Goal: Task Accomplishment & Management: Use online tool/utility

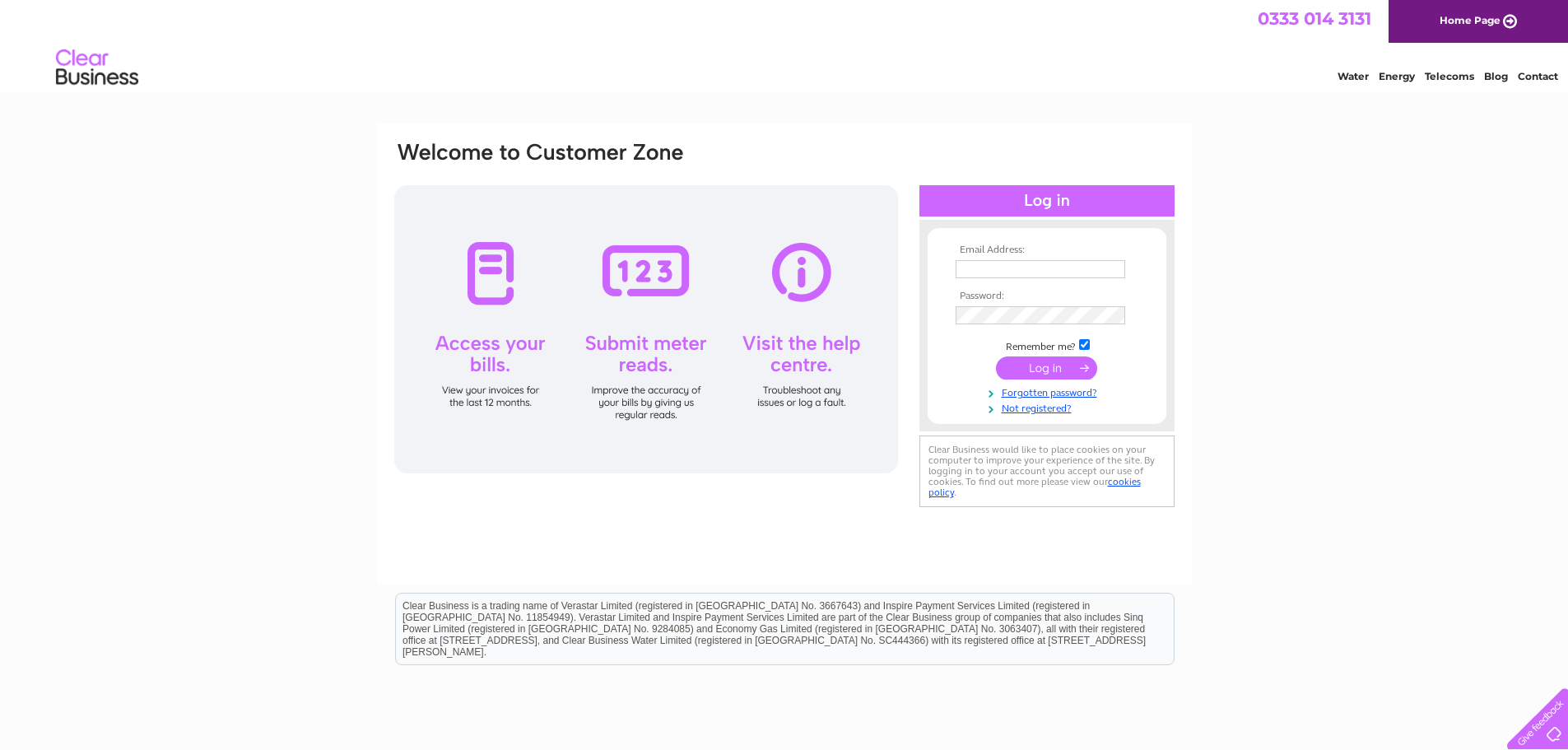
type input "wdavies964@gmail.com"
click at [1028, 365] on input "submit" at bounding box center [1047, 368] width 101 height 23
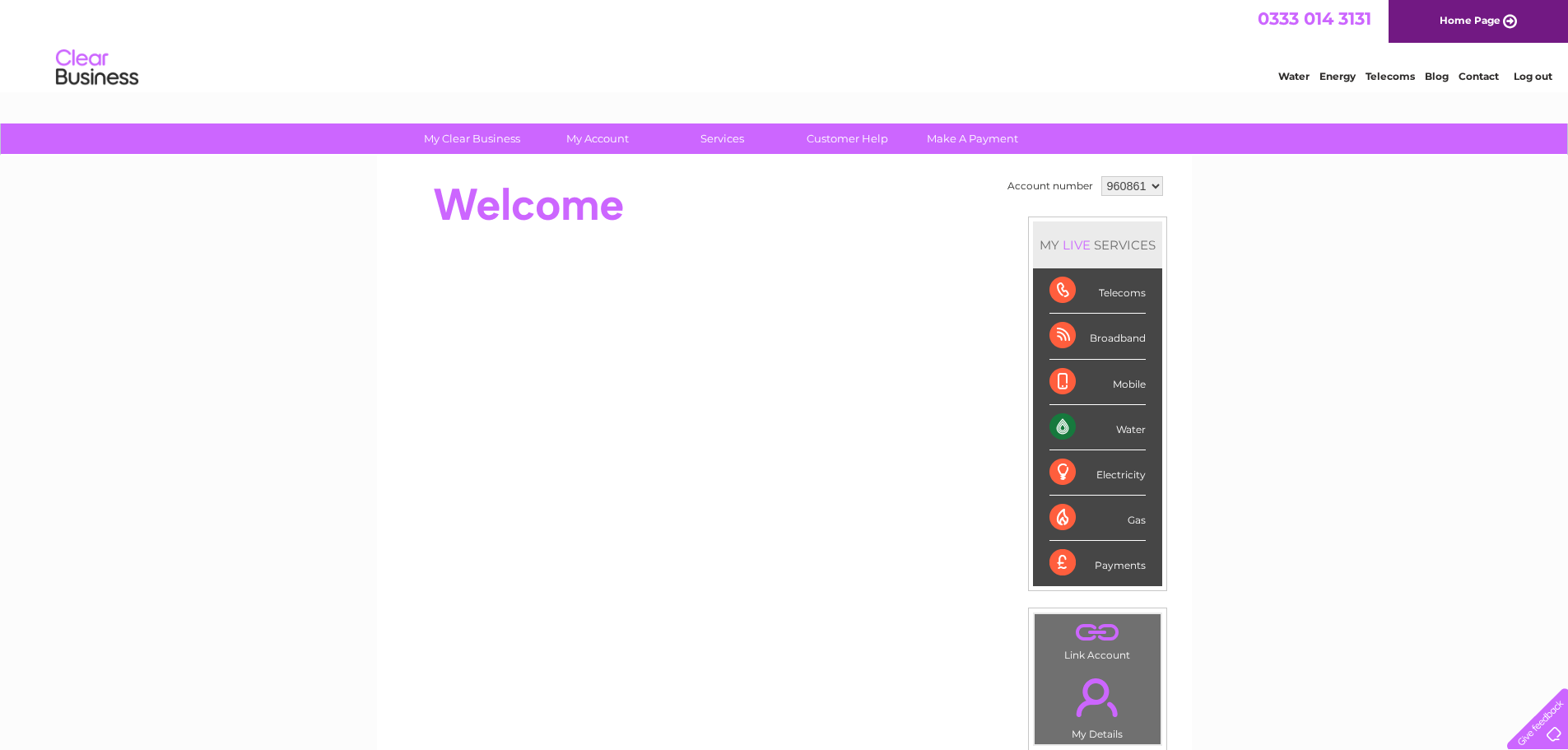
click at [1129, 420] on div "Water" at bounding box center [1098, 427] width 96 height 45
click at [1066, 427] on div "Water" at bounding box center [1098, 427] width 96 height 45
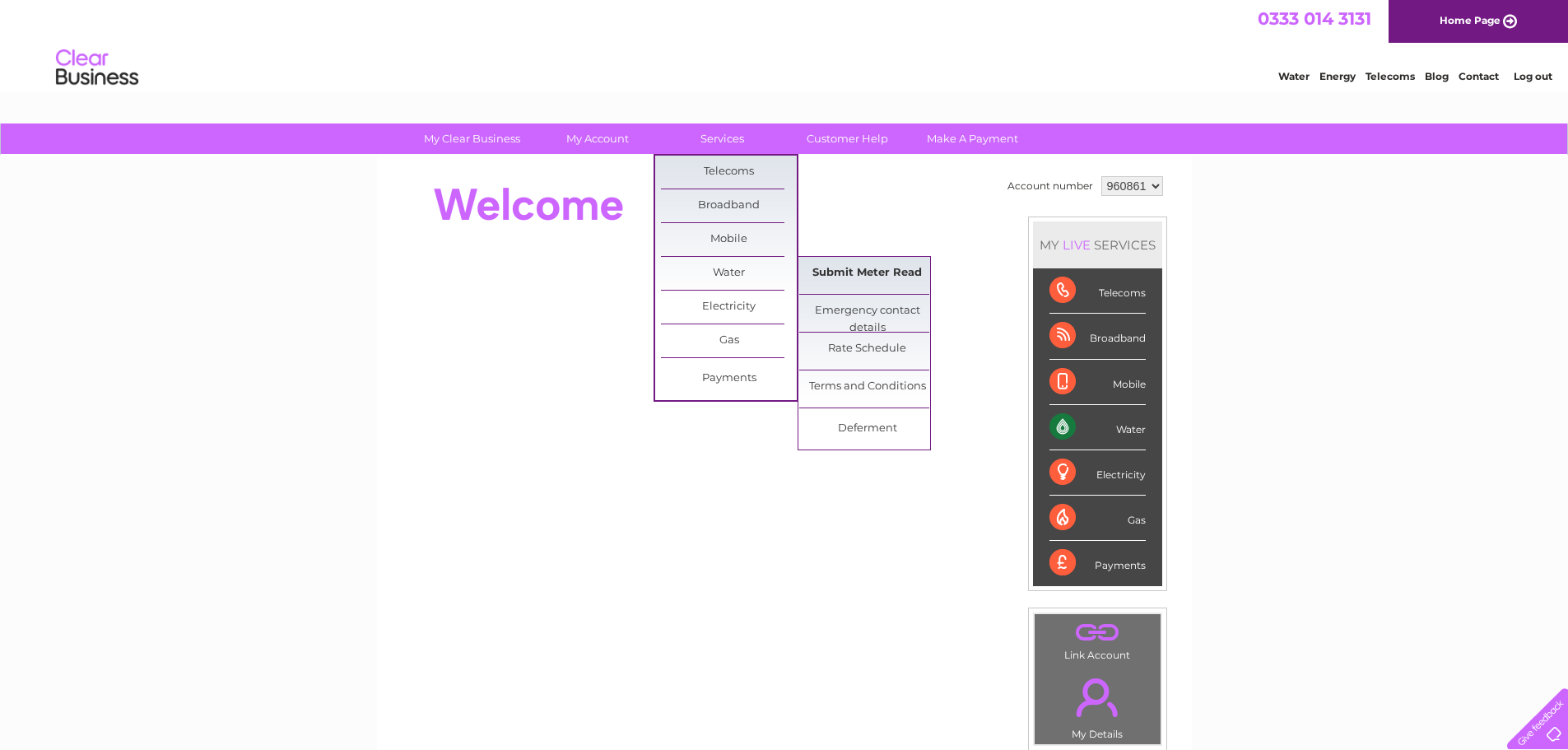
click at [838, 269] on link "Submit Meter Read" at bounding box center [867, 274] width 136 height 33
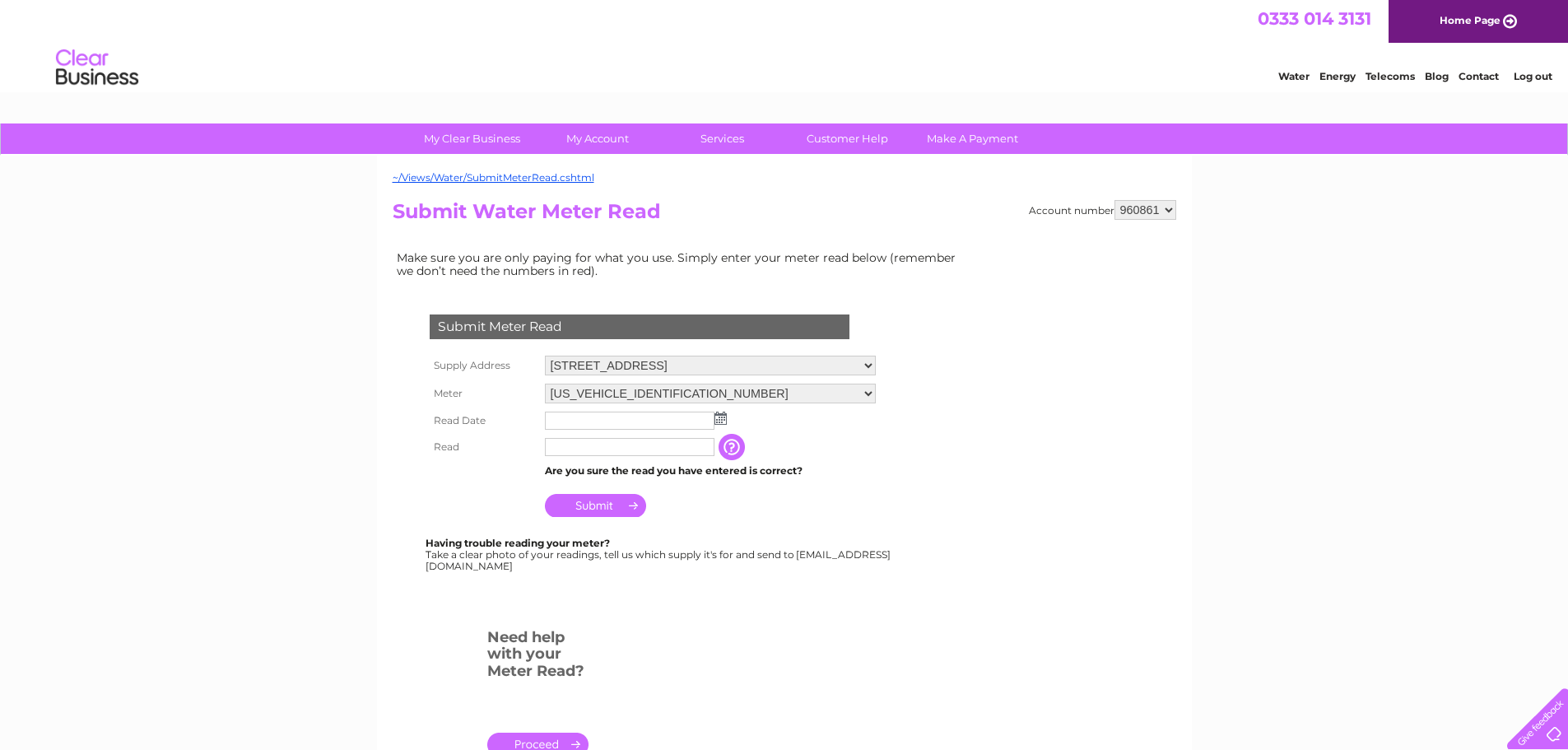
click at [563, 420] on input "text" at bounding box center [630, 421] width 170 height 18
click at [722, 422] on img at bounding box center [722, 418] width 12 height 13
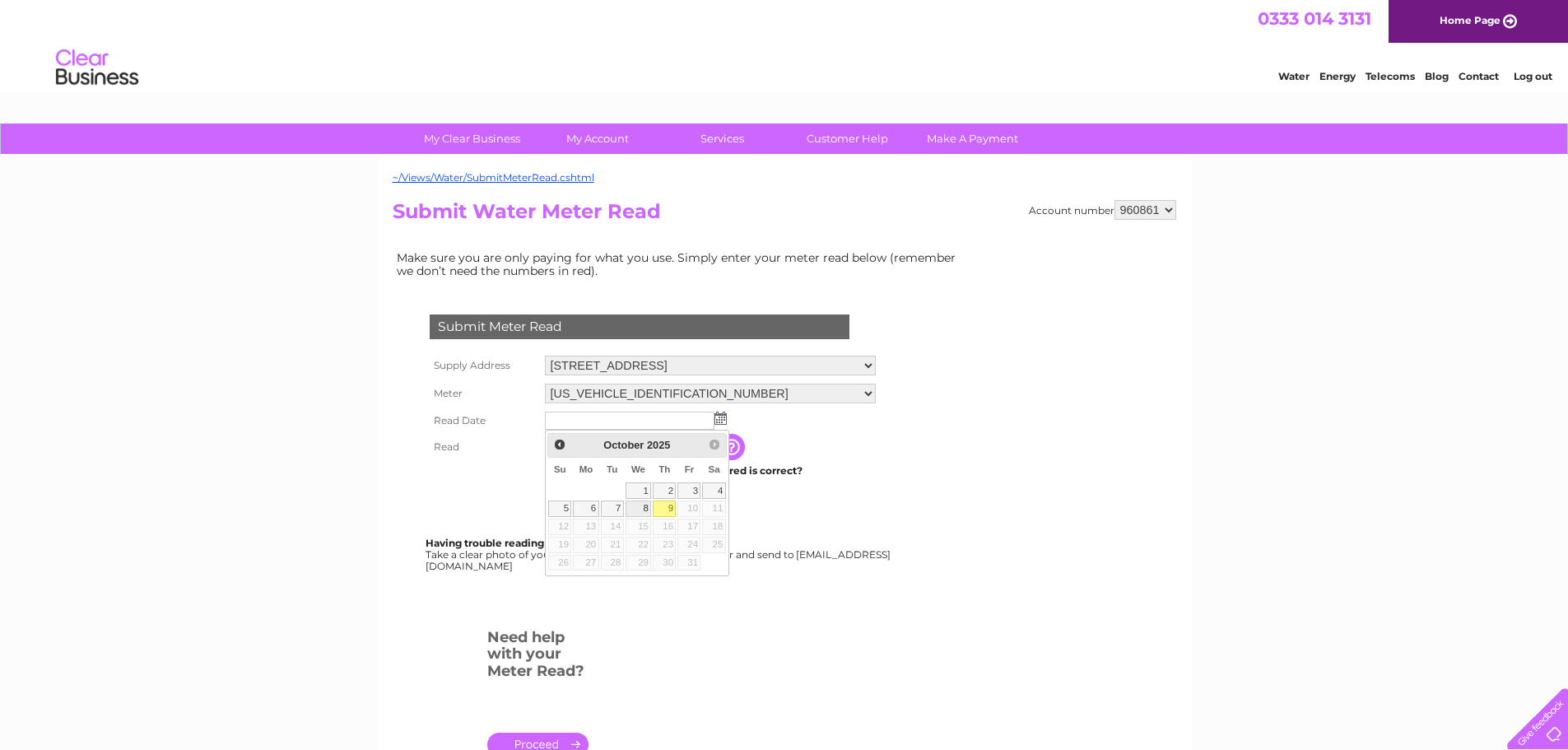
click at [643, 508] on link "8" at bounding box center [639, 509] width 27 height 17
type input "[DATE]"
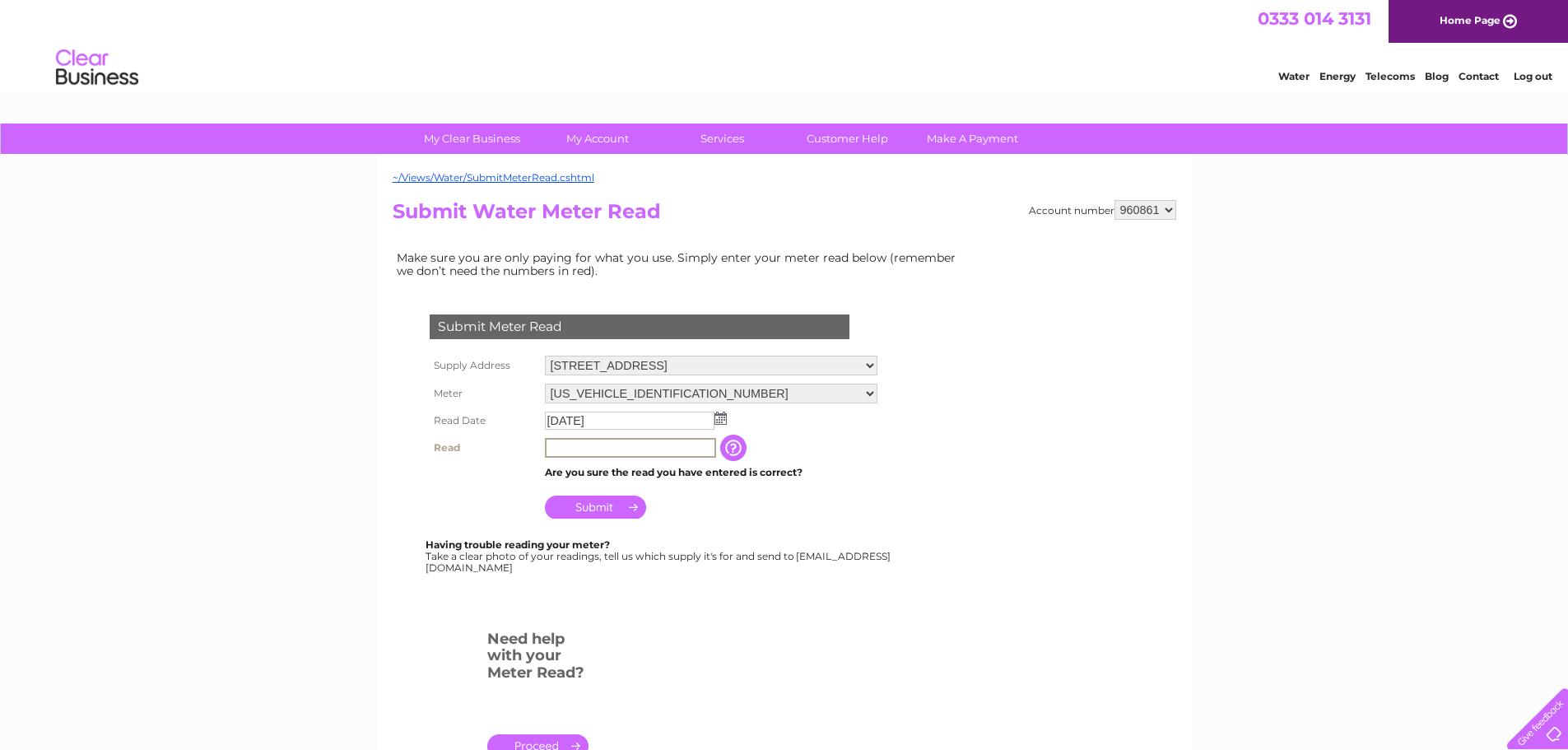
click at [552, 445] on input "text" at bounding box center [631, 447] width 171 height 19
type input "002"
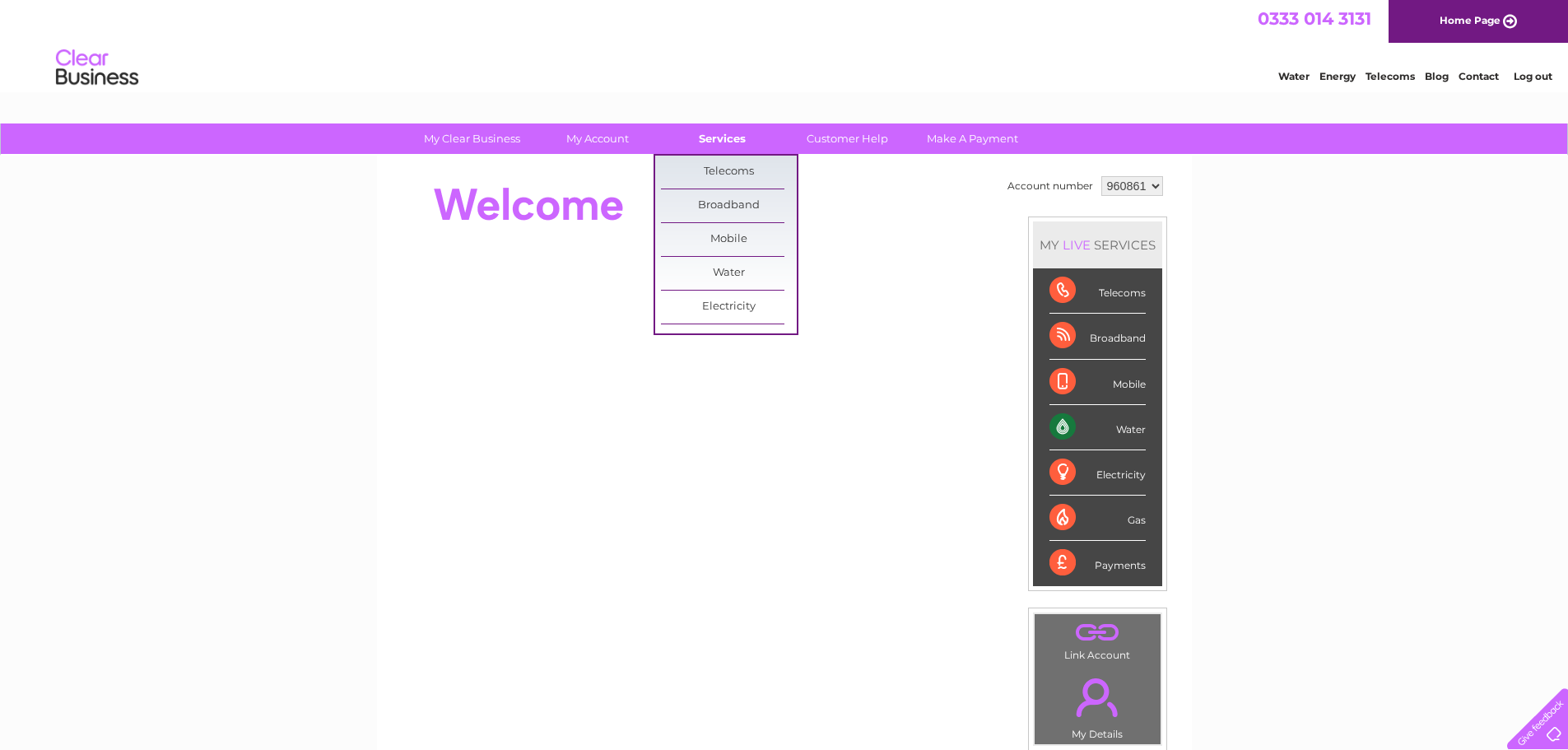
click at [713, 136] on link "Services" at bounding box center [722, 138] width 136 height 30
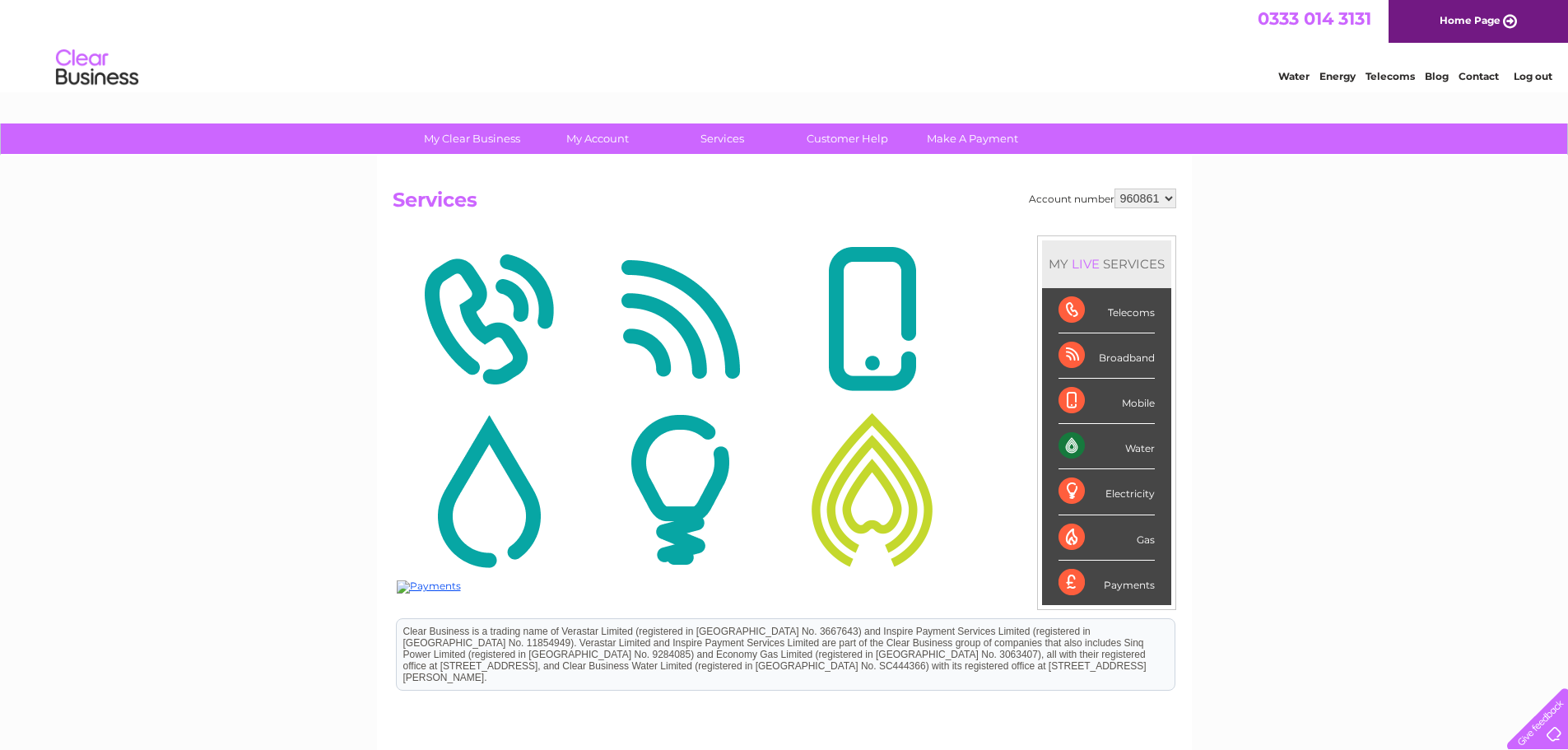
click at [476, 511] on img at bounding box center [488, 489] width 183 height 159
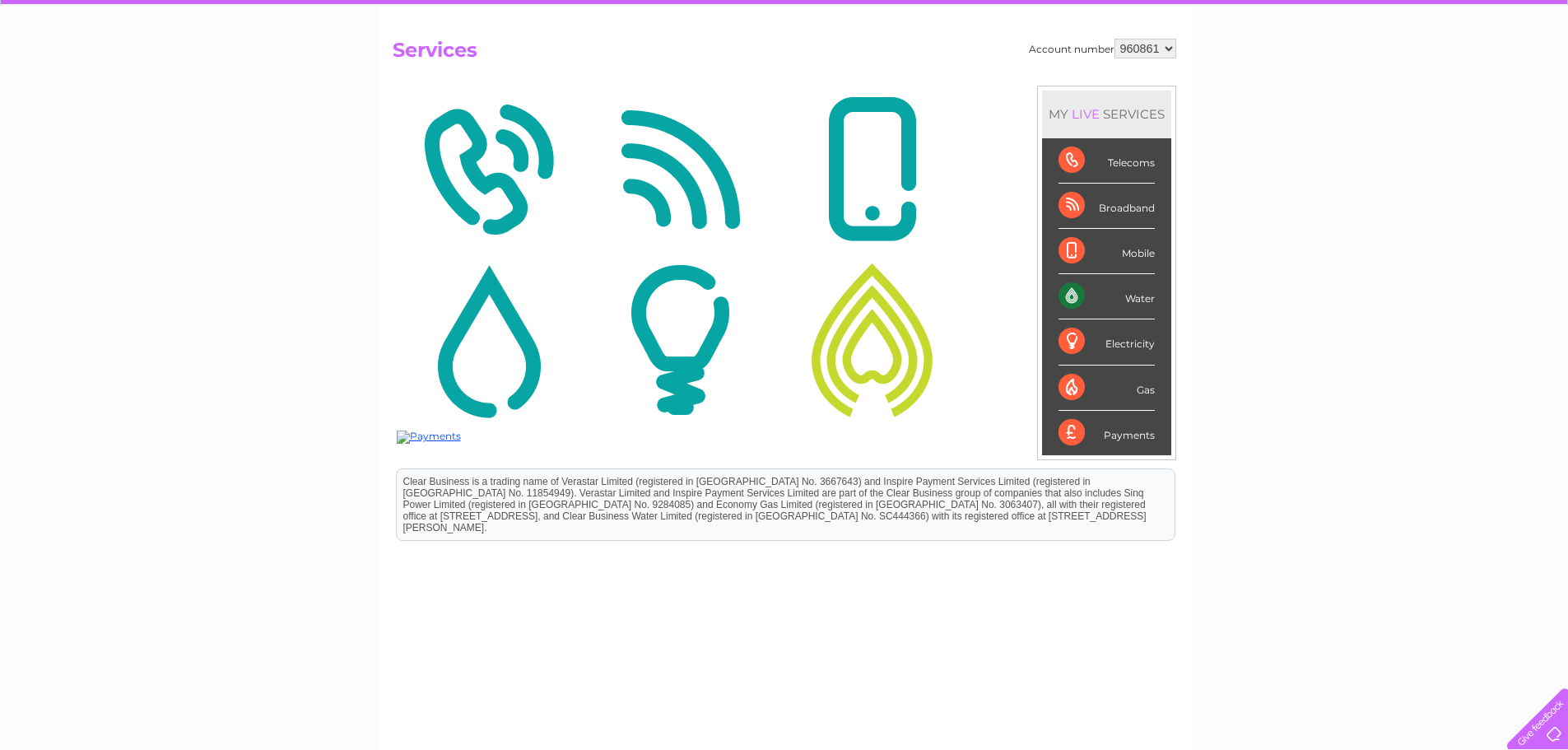
scroll to position [170, 0]
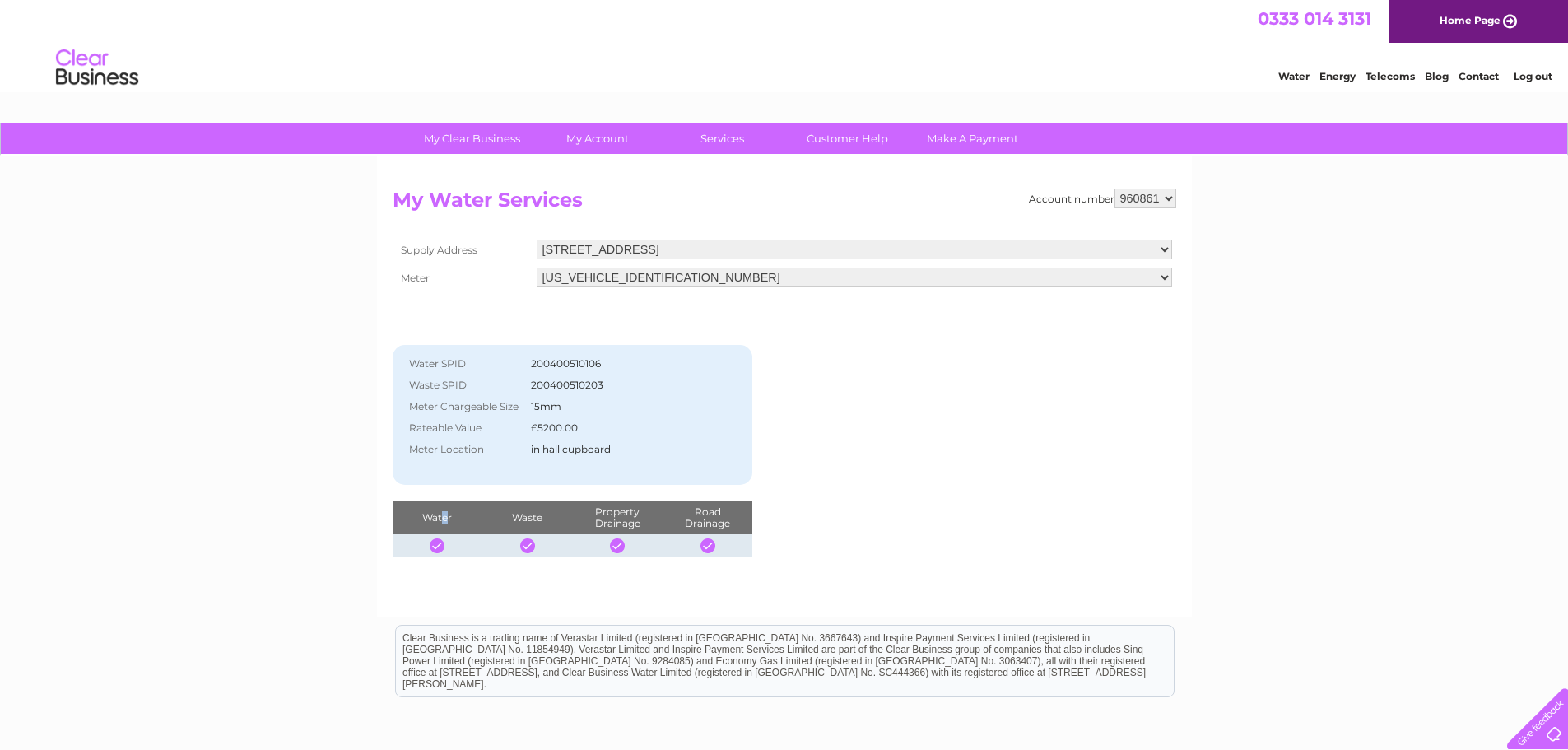
click at [446, 514] on th "Water" at bounding box center [437, 518] width 89 height 33
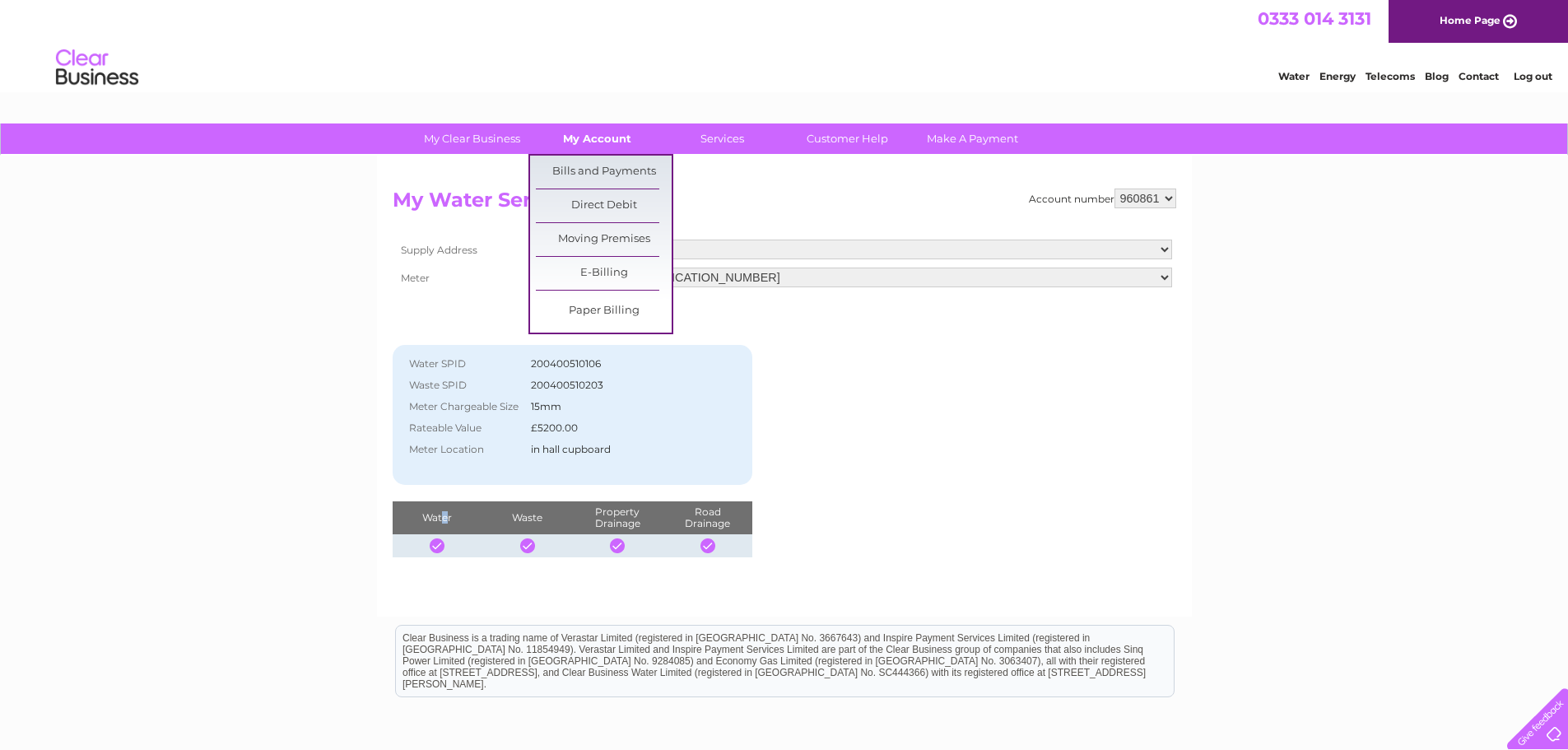
click at [604, 139] on link "My Account" at bounding box center [596, 138] width 136 height 30
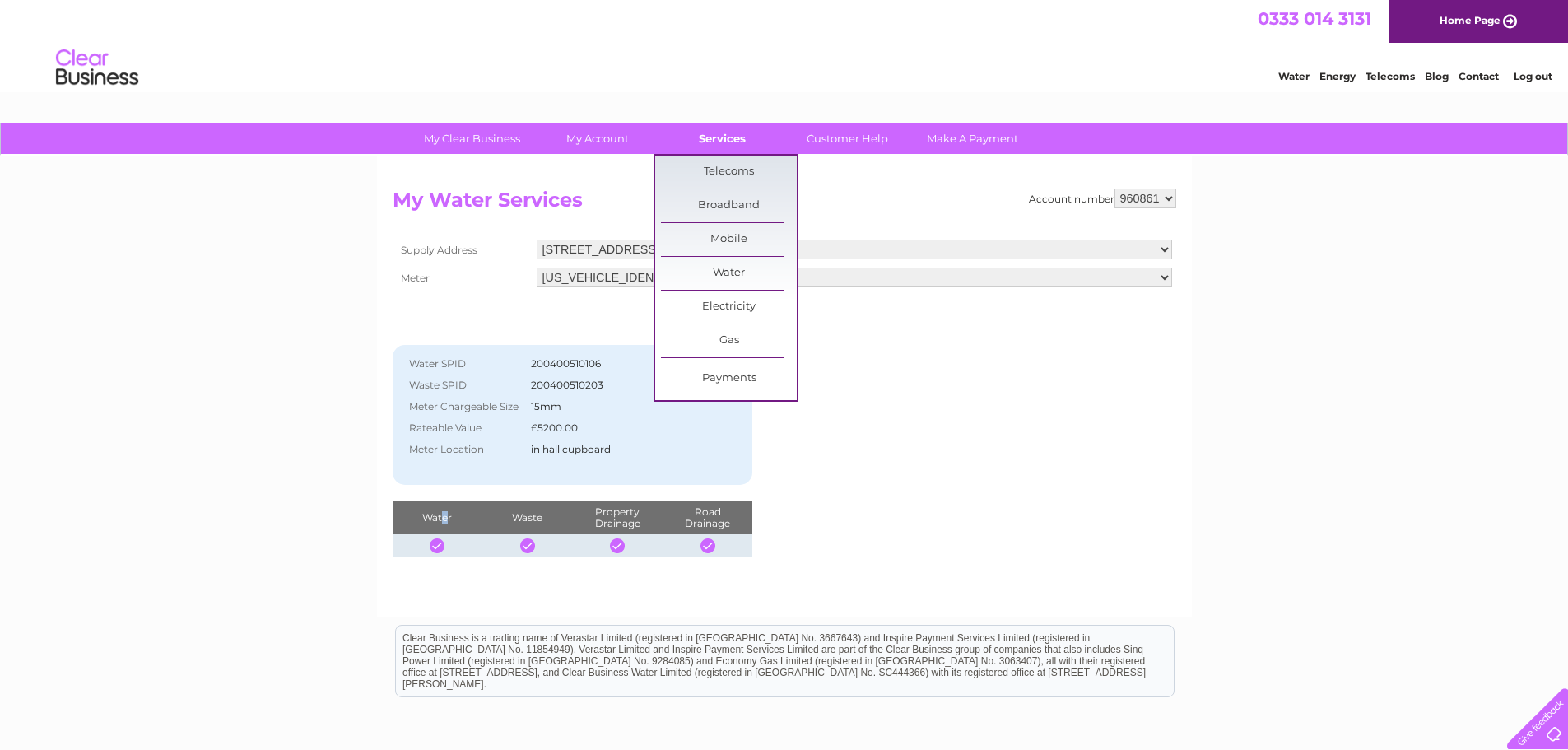
click at [716, 136] on link "Services" at bounding box center [722, 138] width 136 height 30
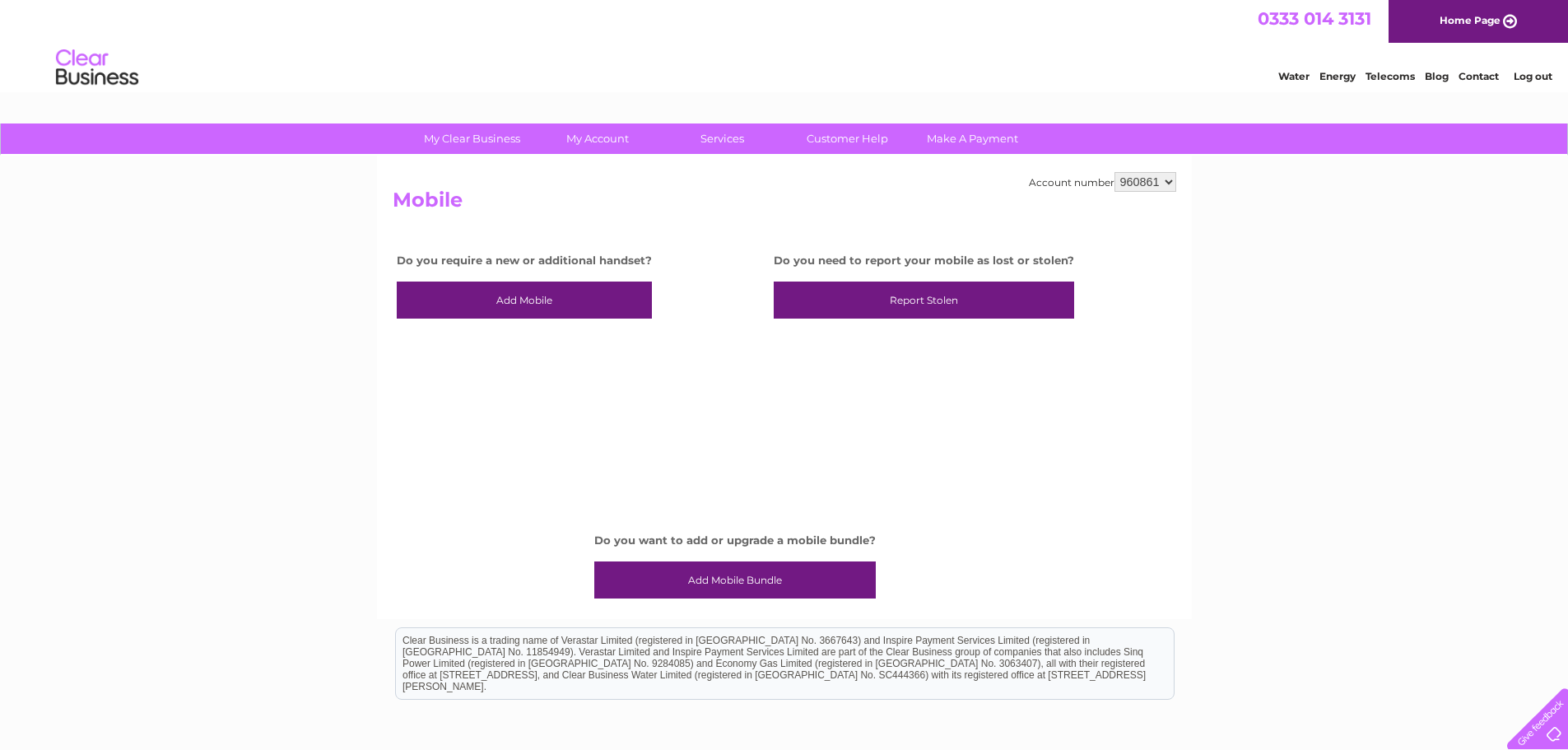
click at [1161, 182] on select "960861" at bounding box center [1145, 182] width 62 height 19
click at [1007, 160] on div "Account number 960861 Mobile Do you require a new or additional handset? Add Mo…" at bounding box center [784, 387] width 815 height 463
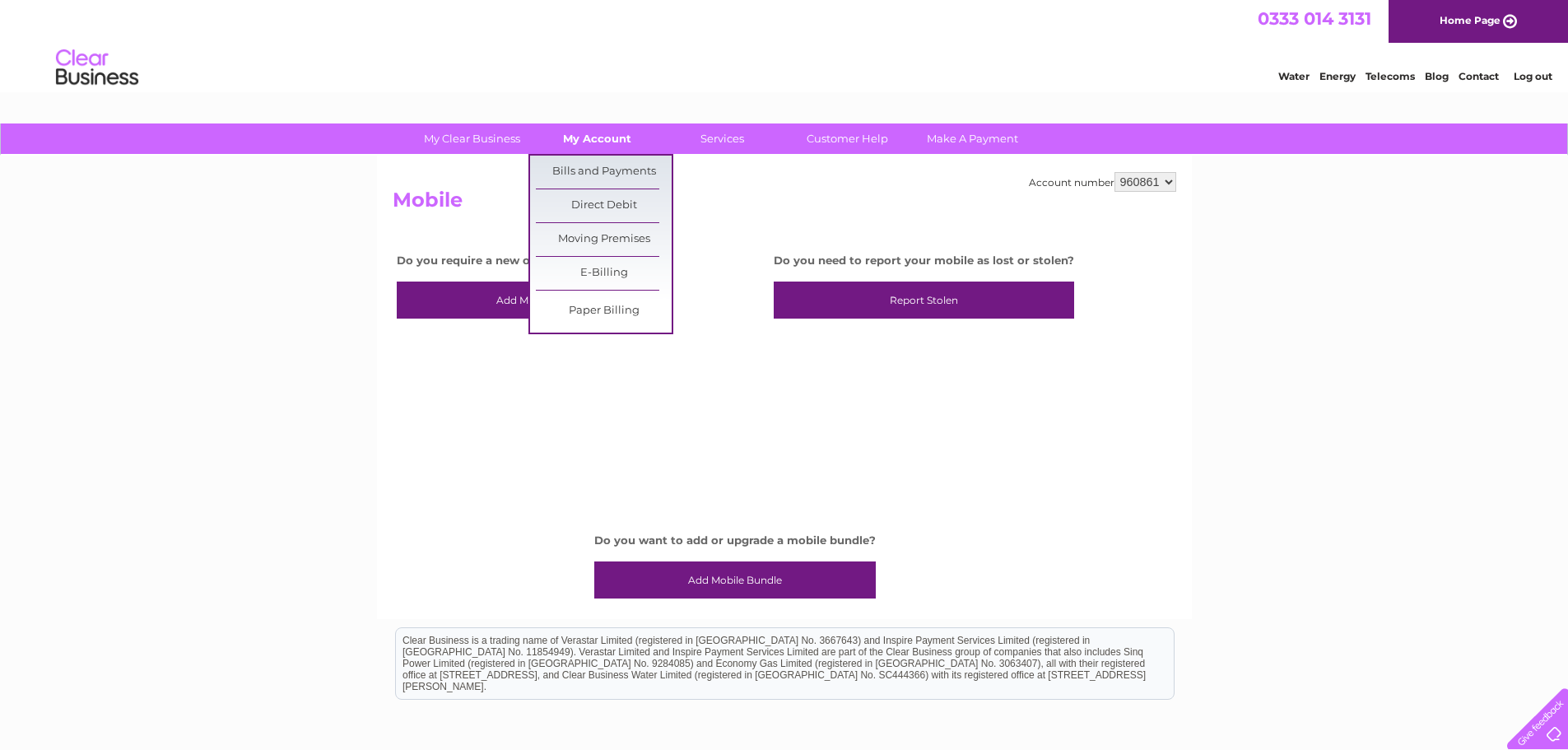
click at [580, 135] on link "My Account" at bounding box center [596, 138] width 136 height 30
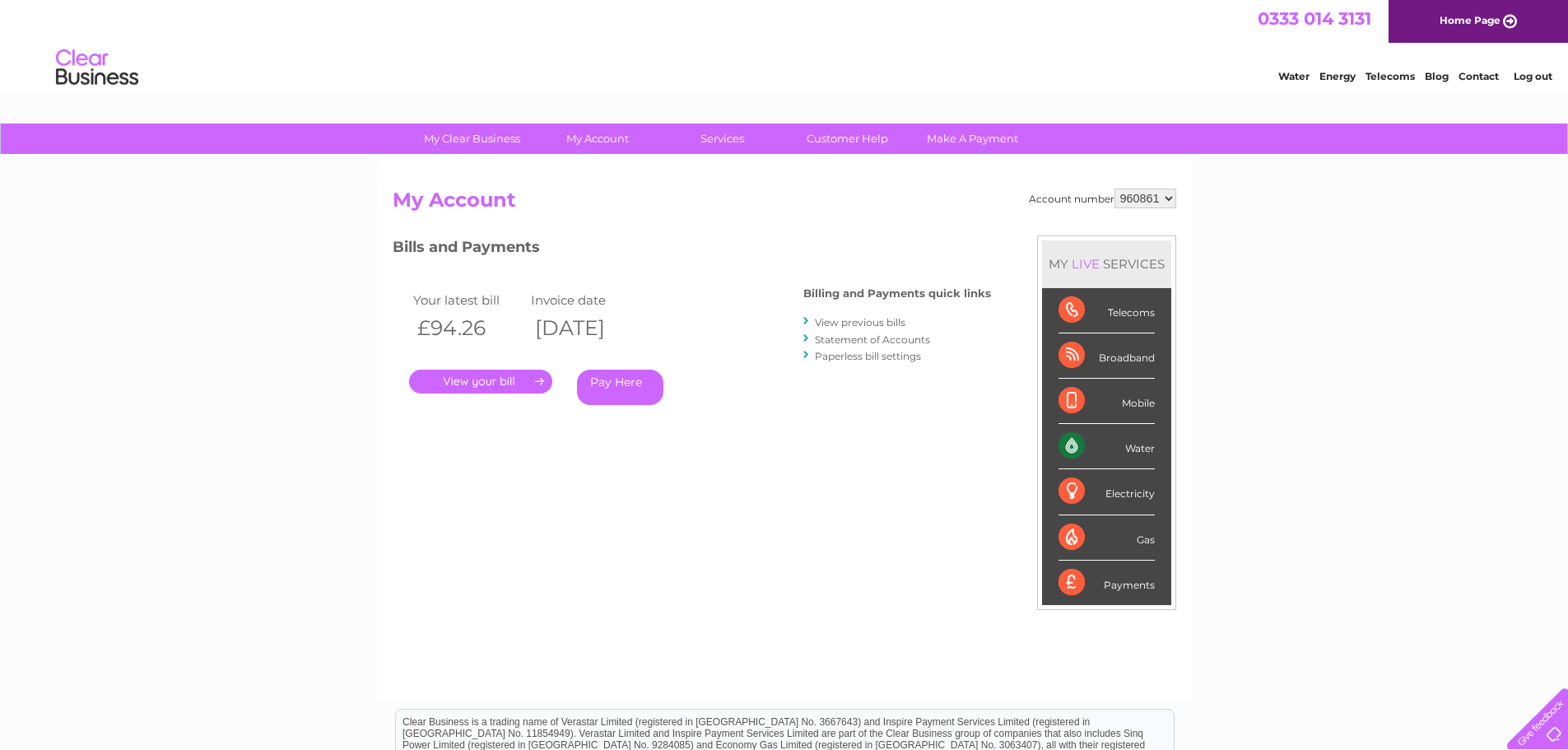
drag, startPoint x: 1079, startPoint y: 446, endPoint x: 1164, endPoint y: 440, distance: 85.2
click at [1079, 445] on div "Water" at bounding box center [1106, 446] width 96 height 45
click at [1185, 438] on div "Account number 960861 My Account MY LIVE SERVICES Telecoms Broadband Mobile Wat…" at bounding box center [784, 428] width 815 height 545
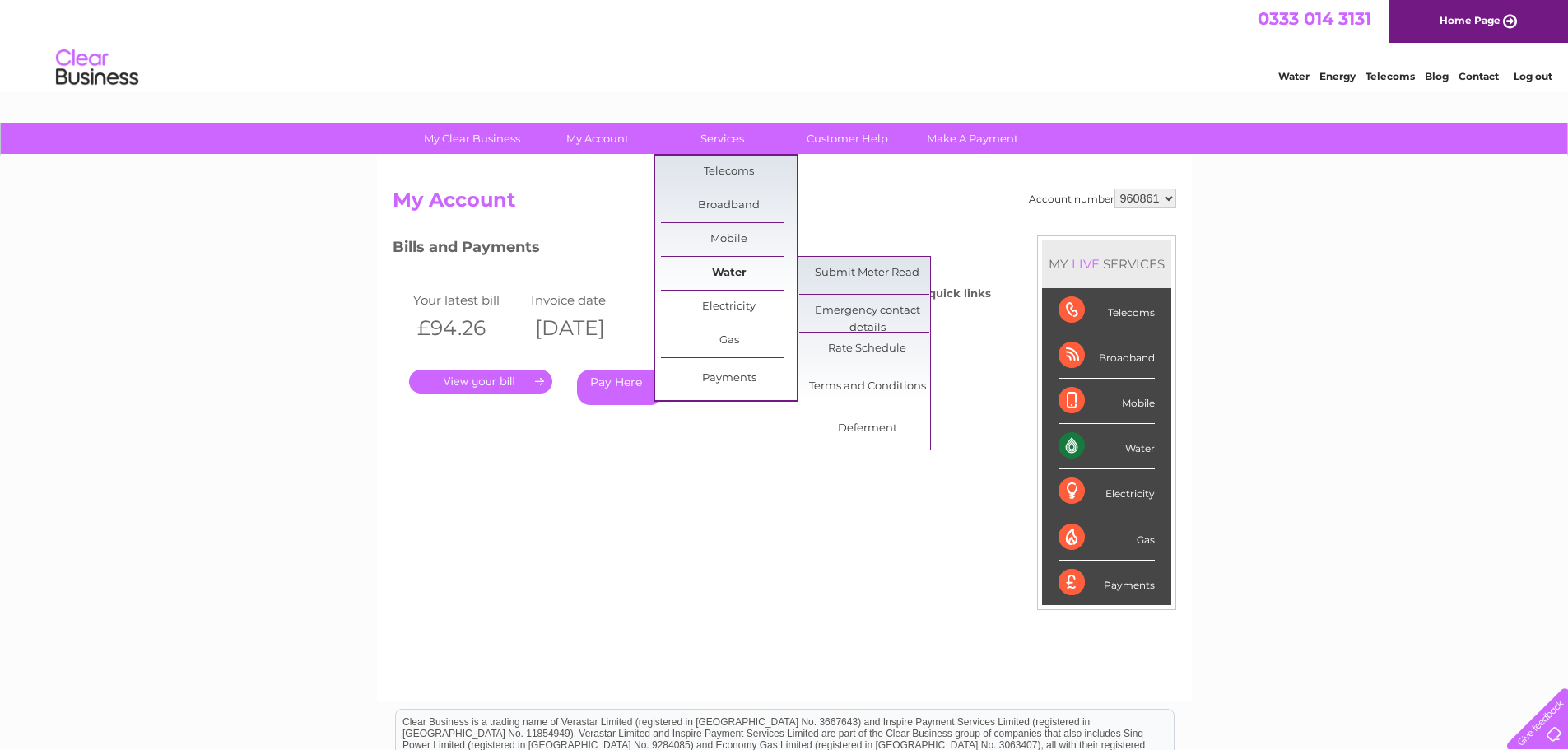
click at [718, 265] on link "Water" at bounding box center [728, 274] width 136 height 33
click at [718, 268] on link "Water" at bounding box center [728, 274] width 136 height 33
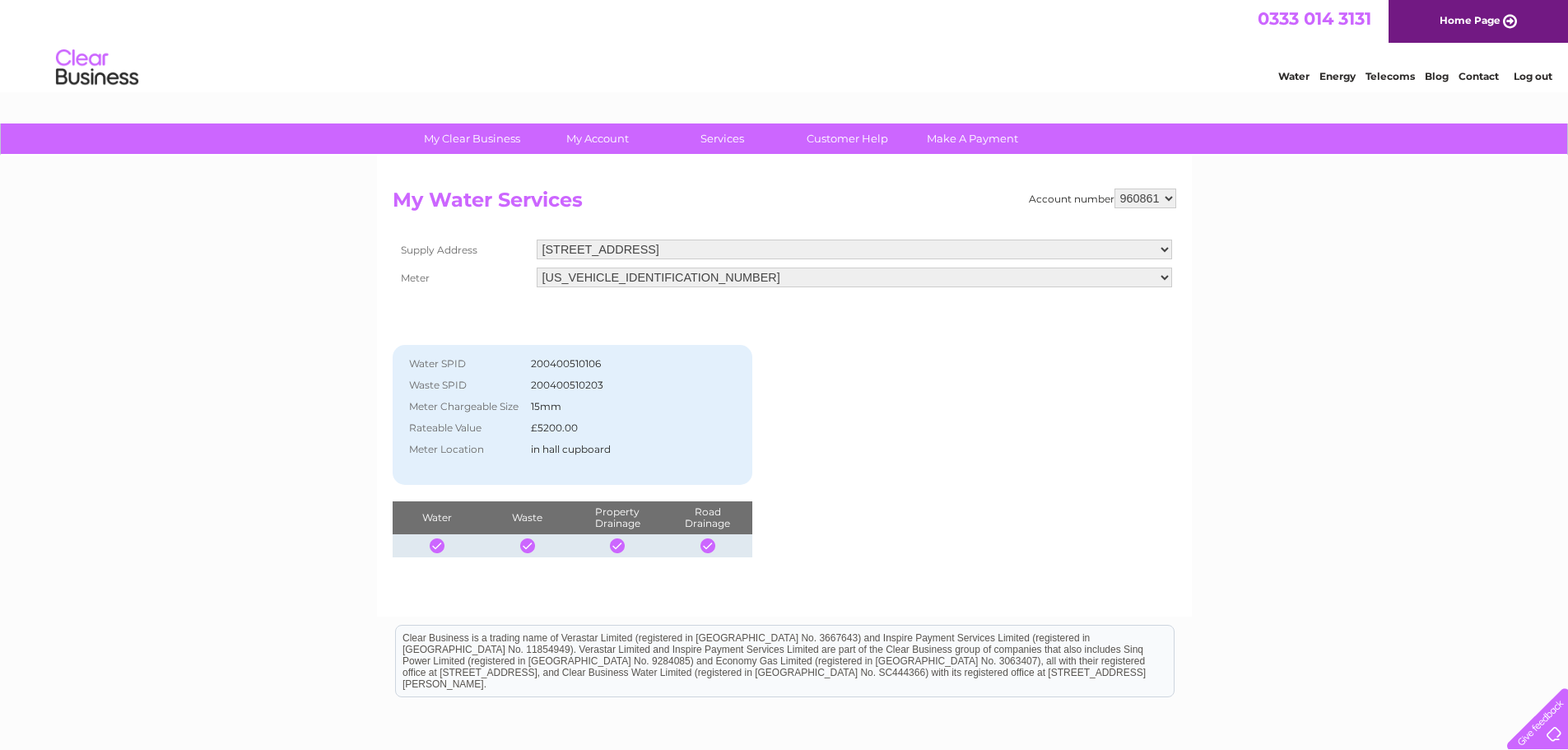
click at [525, 522] on th "Waste" at bounding box center [526, 518] width 89 height 33
click at [664, 539] on td at bounding box center [708, 545] width 90 height 23
click at [689, 522] on th "Road Drainage" at bounding box center [708, 518] width 90 height 33
click at [1539, 79] on link "Log out" at bounding box center [1533, 76] width 39 height 12
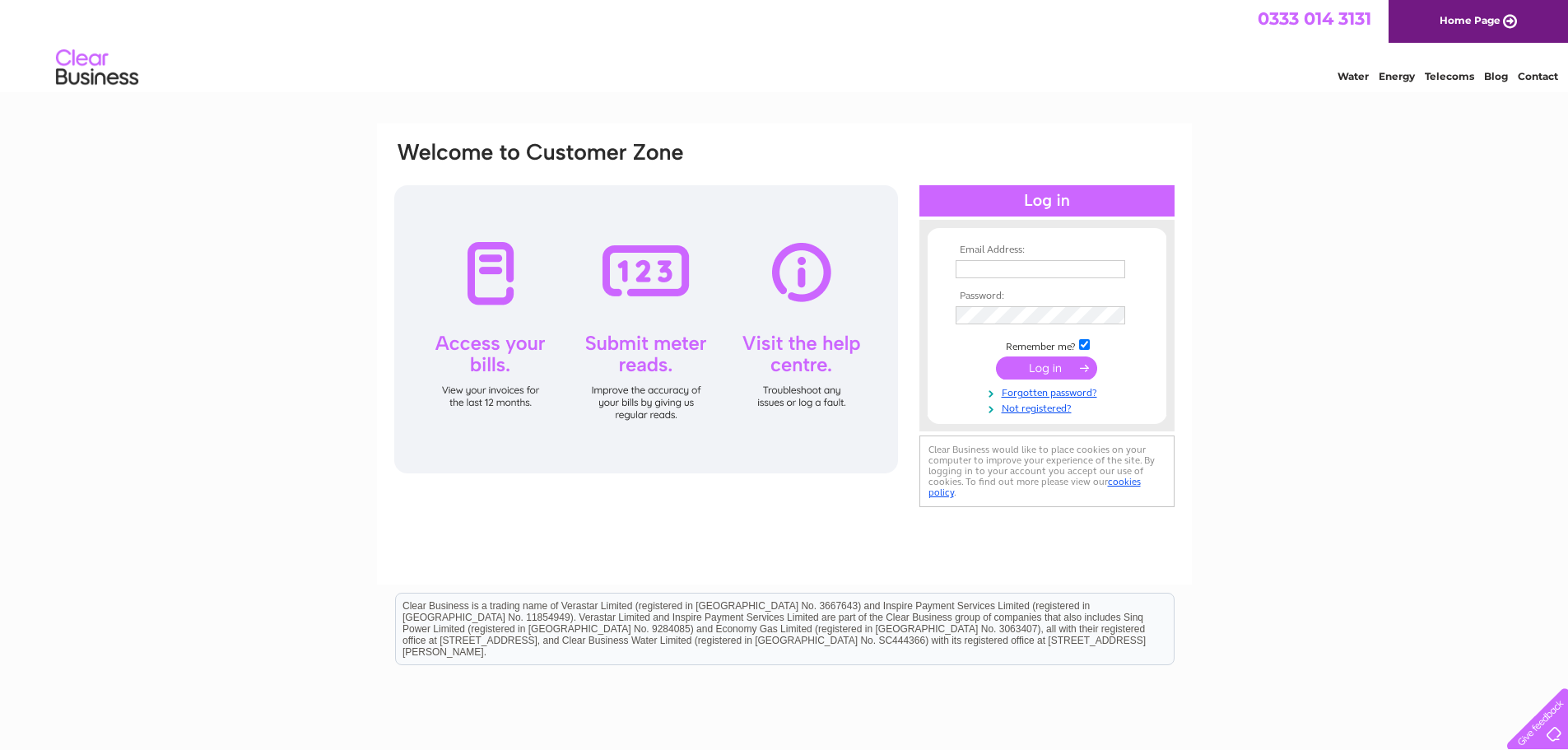
type input "[EMAIL_ADDRESS][DOMAIN_NAME]"
click at [1036, 367] on input "submit" at bounding box center [1047, 368] width 101 height 23
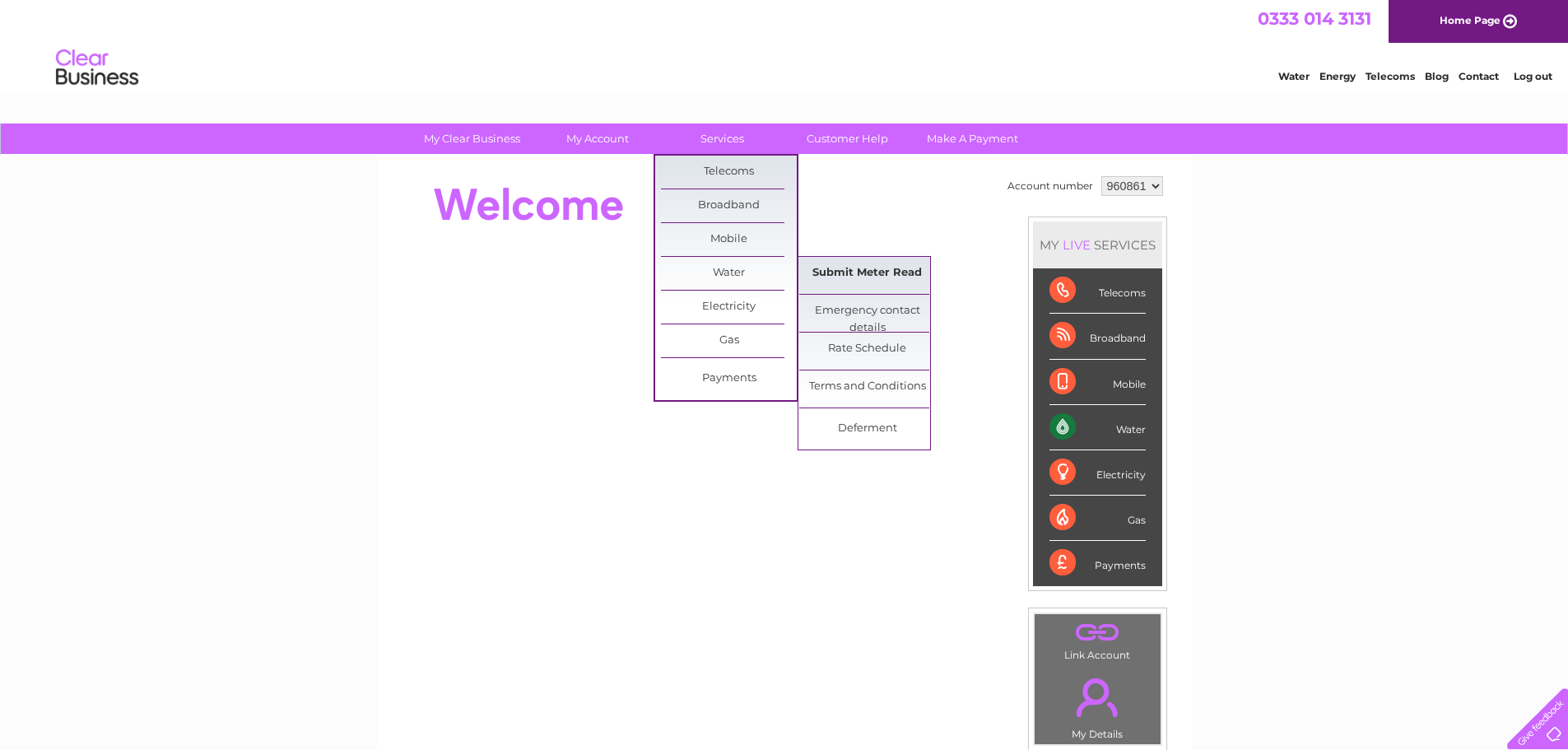
click at [873, 273] on link "Submit Meter Read" at bounding box center [867, 274] width 136 height 33
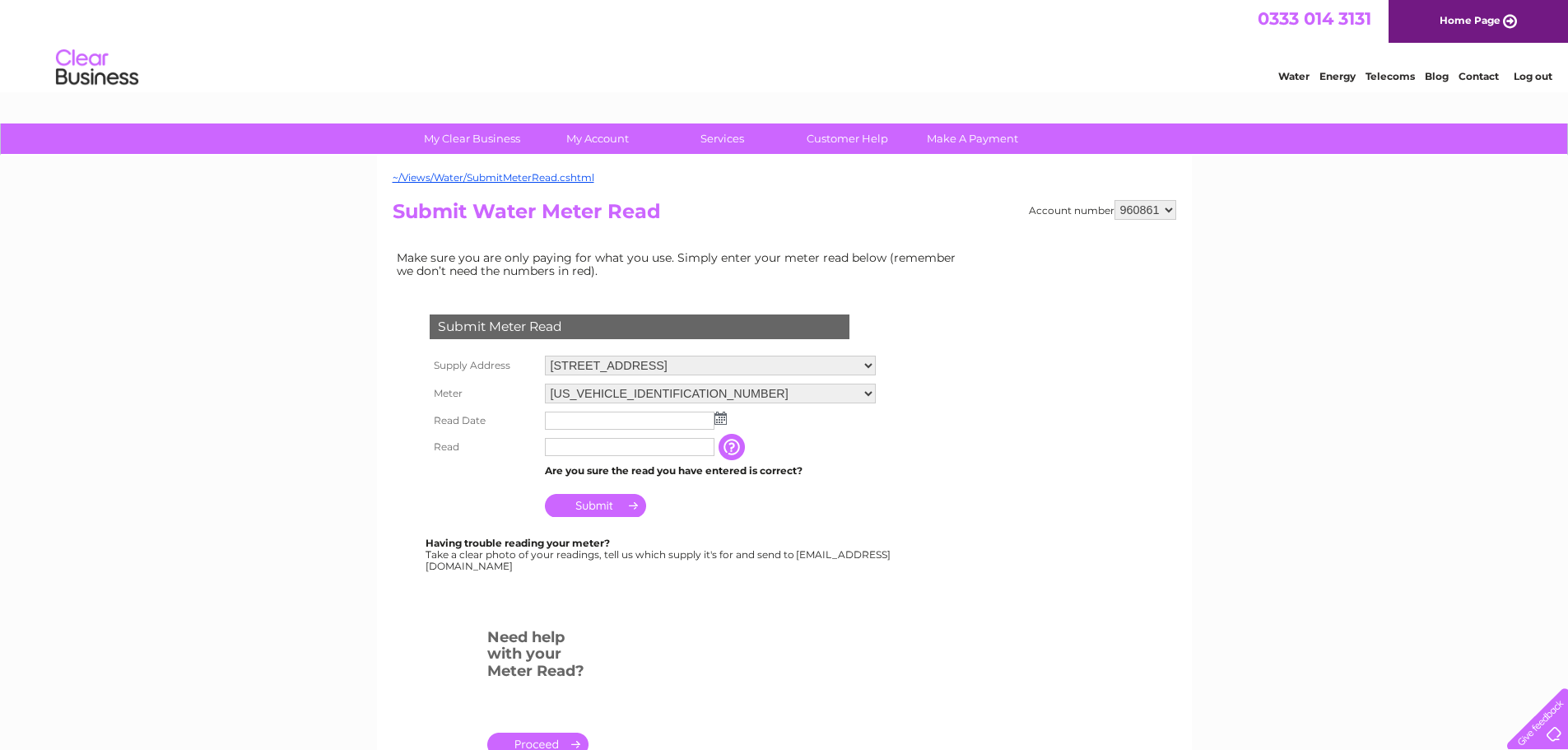
click at [558, 419] on input "text" at bounding box center [630, 421] width 170 height 18
click at [727, 418] on td at bounding box center [711, 421] width 339 height 28
click at [720, 419] on img at bounding box center [720, 418] width 12 height 13
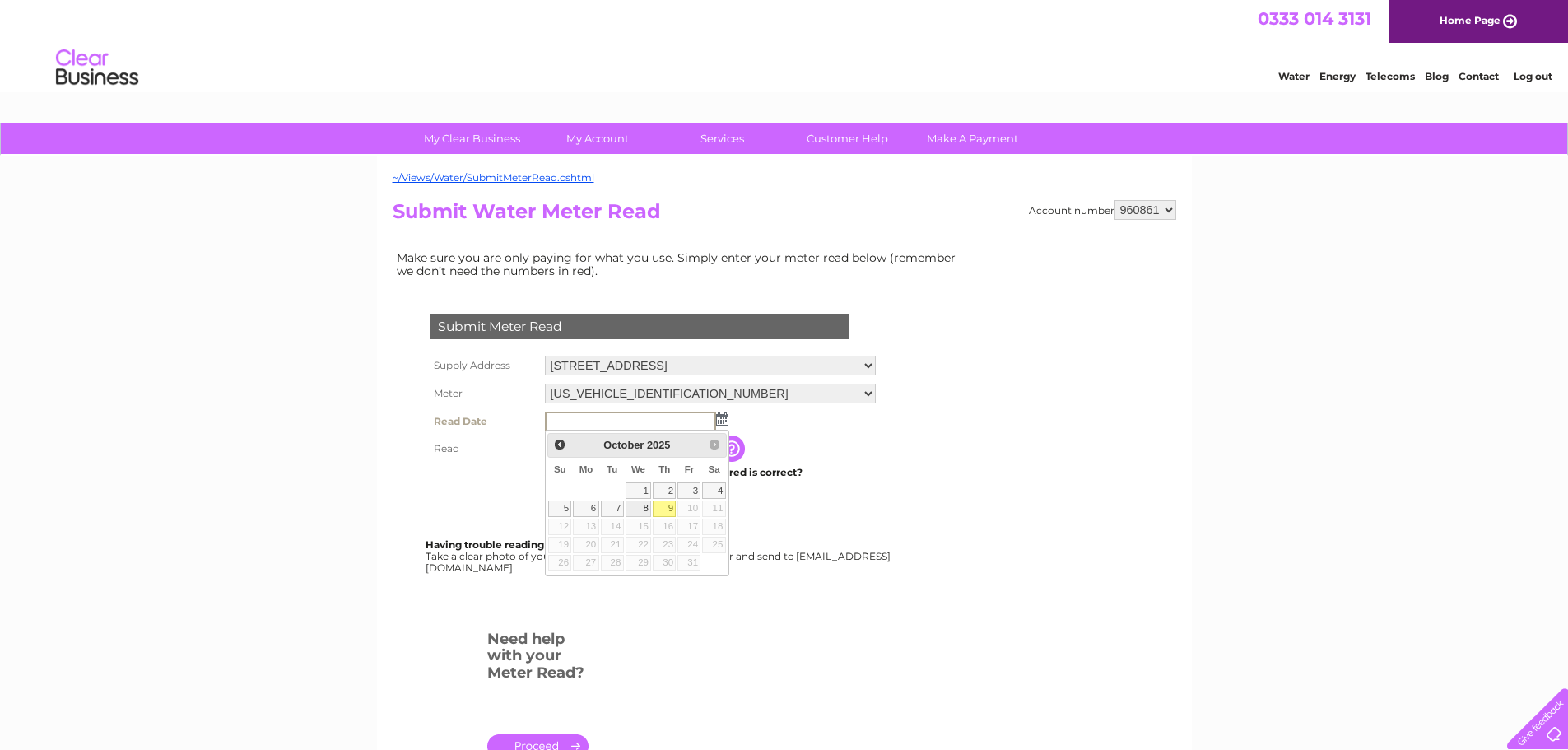
click at [646, 501] on link "8" at bounding box center [639, 509] width 27 height 17
type input "2025/10/08"
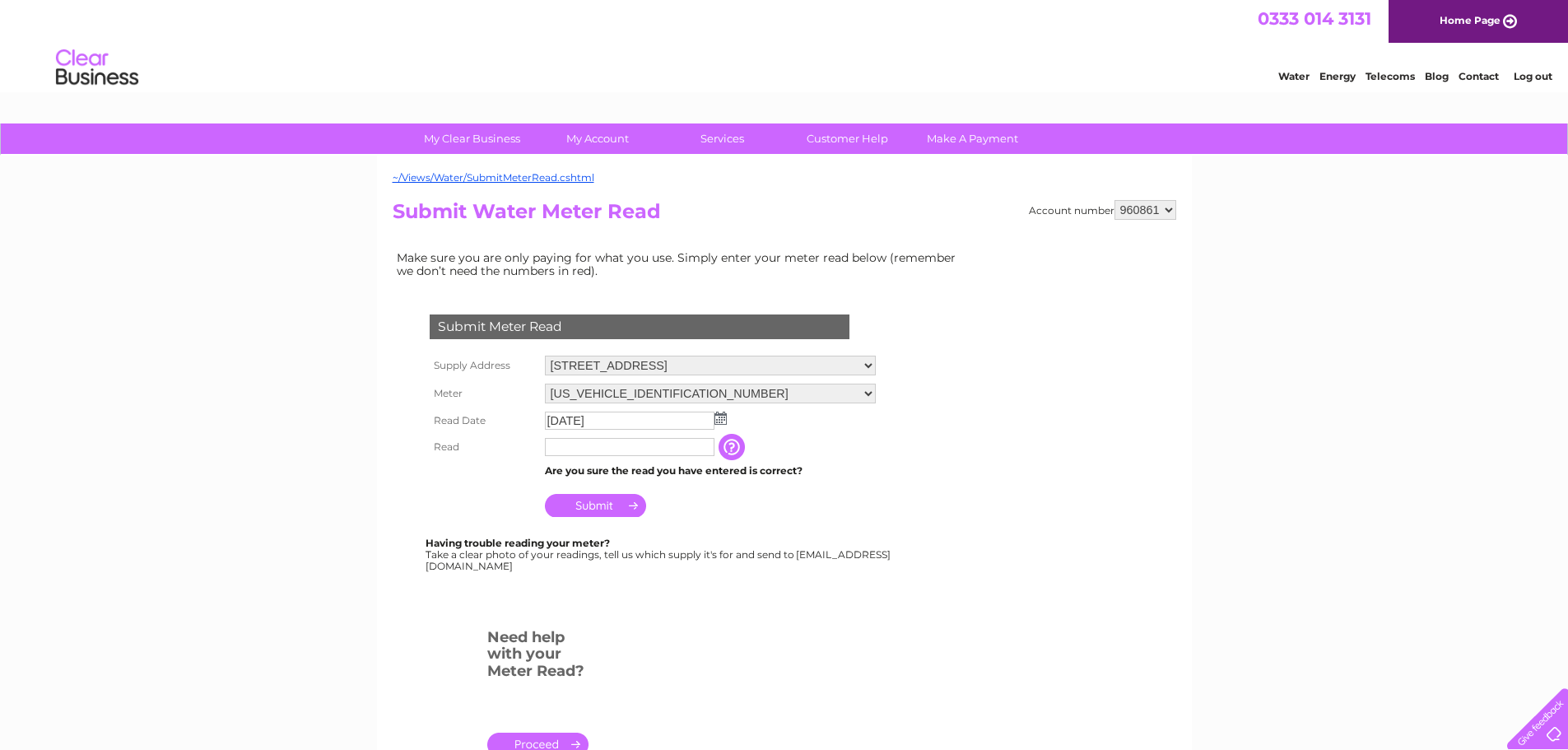
click at [553, 447] on input "text" at bounding box center [630, 447] width 170 height 18
type input "00822"
click at [607, 509] on input "Submit" at bounding box center [595, 505] width 101 height 23
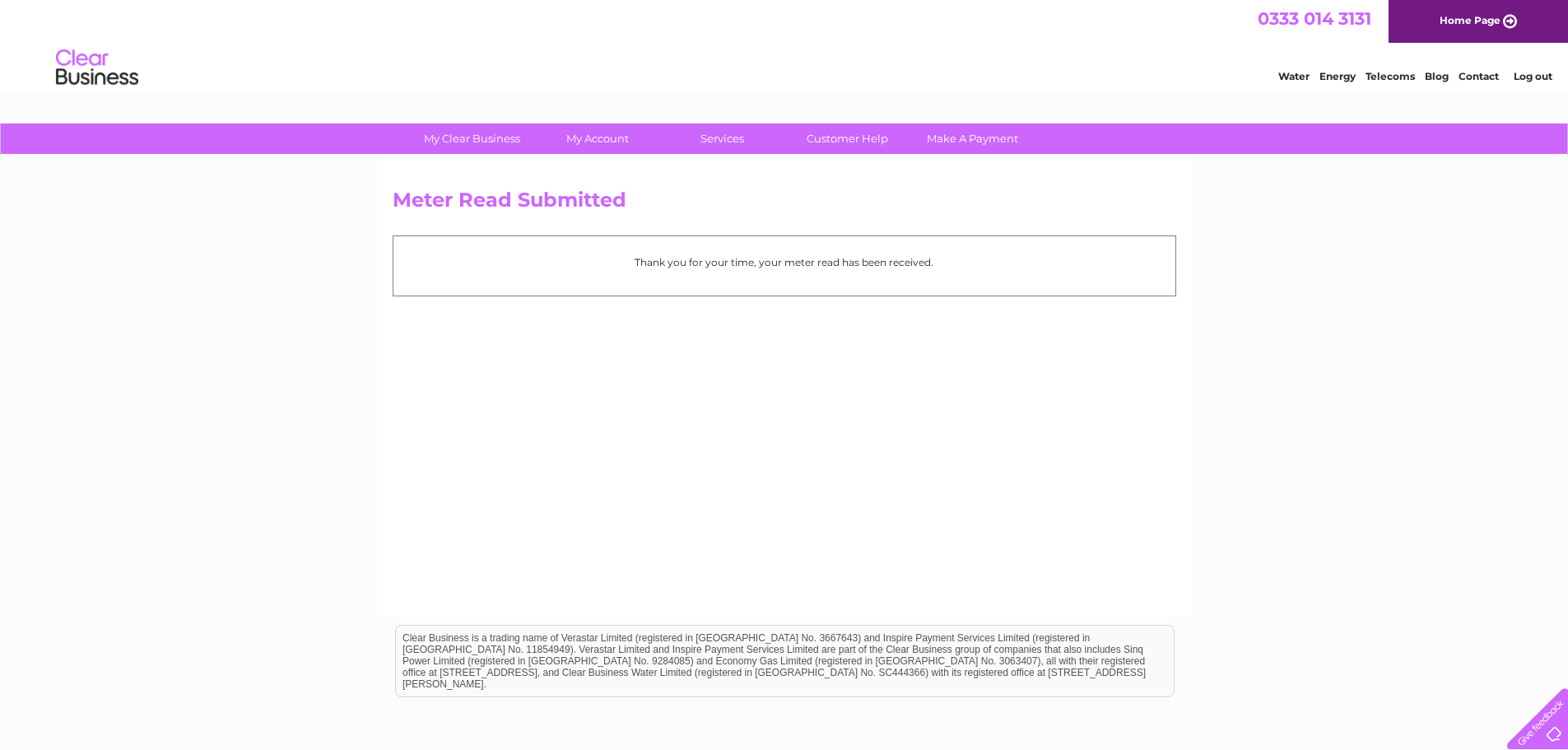
click at [1531, 76] on link "Log out" at bounding box center [1533, 76] width 39 height 12
